Goal: Task Accomplishment & Management: Manage account settings

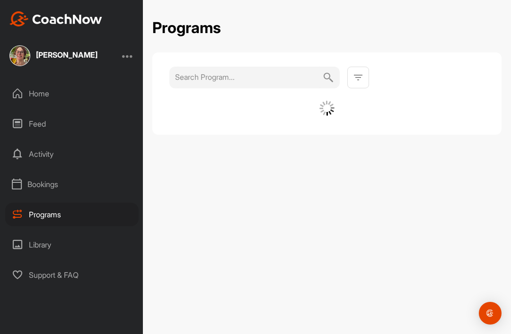
scroll to position [30, 0]
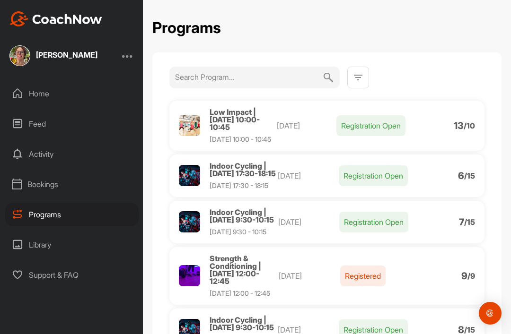
click at [42, 82] on div "Home" at bounding box center [71, 94] width 133 height 24
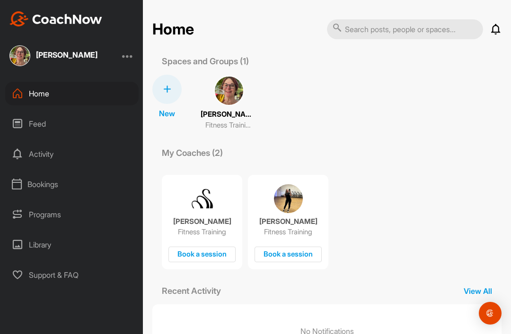
click at [206, 147] on p "My Coaches (2)" at bounding box center [192, 153] width 80 height 13
click at [212, 147] on p "My Coaches (2)" at bounding box center [192, 153] width 80 height 13
click at [235, 120] on p "Fitness Training" at bounding box center [228, 125] width 47 height 11
click at [40, 124] on div "Feed" at bounding box center [71, 124] width 133 height 24
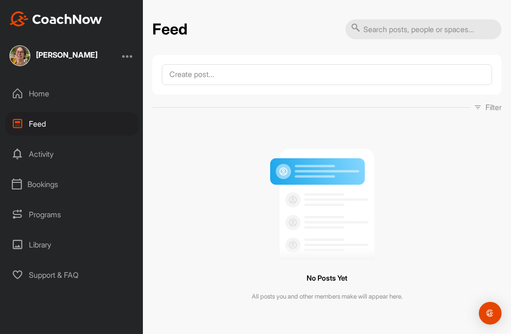
click at [53, 151] on div "Activity" at bounding box center [71, 154] width 133 height 24
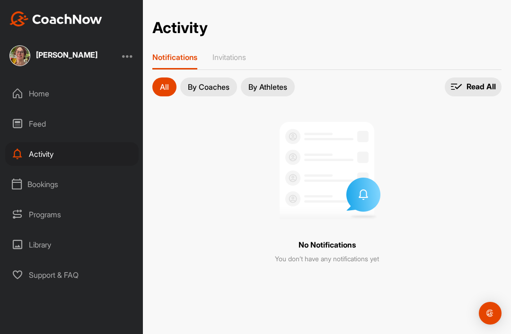
click at [58, 181] on div "Bookings" at bounding box center [71, 185] width 133 height 24
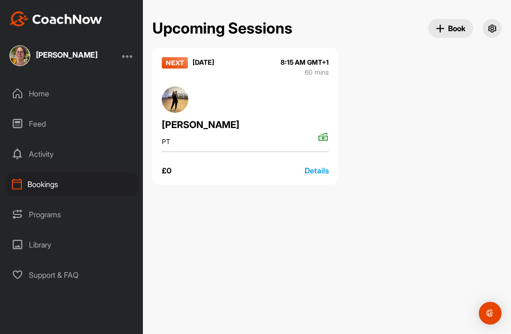
click at [315, 173] on div "Details" at bounding box center [317, 170] width 24 height 11
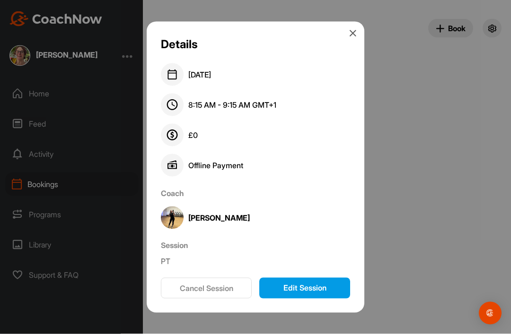
scroll to position [15, 0]
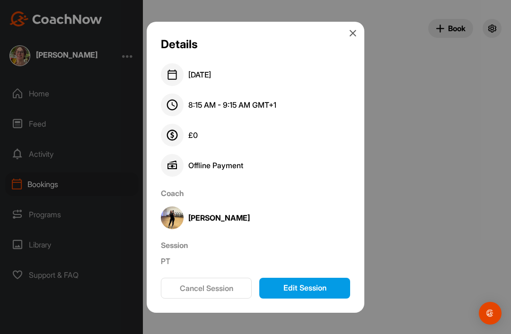
click at [359, 28] on div "Details [DATE] 8:15 AM - 9:15 AM GMT+1 £ 0 Offline Payment Failed Coach [PERSON…" at bounding box center [256, 167] width 218 height 291
click at [354, 29] on icon at bounding box center [353, 33] width 8 height 8
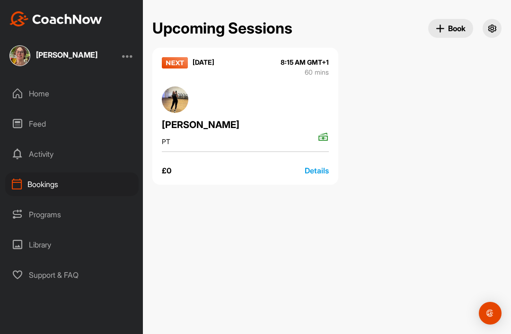
click at [493, 24] on icon "button" at bounding box center [491, 28] width 9 height 9
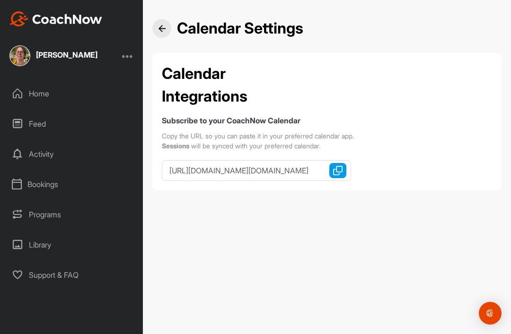
type input "webcal://[DOMAIN_NAME][URL]"
click at [289, 211] on div "Calendar Settings Calendar Integrations Subscribe to your CoachNow Calendar Cop…" at bounding box center [327, 167] width 368 height 334
click at [341, 166] on img "button" at bounding box center [337, 170] width 9 height 9
click at [398, 148] on div "URL copied to clipboard" at bounding box center [364, 153] width 69 height 10
click at [339, 166] on img "button" at bounding box center [337, 170] width 9 height 9
